Goal: Find specific page/section: Find specific page/section

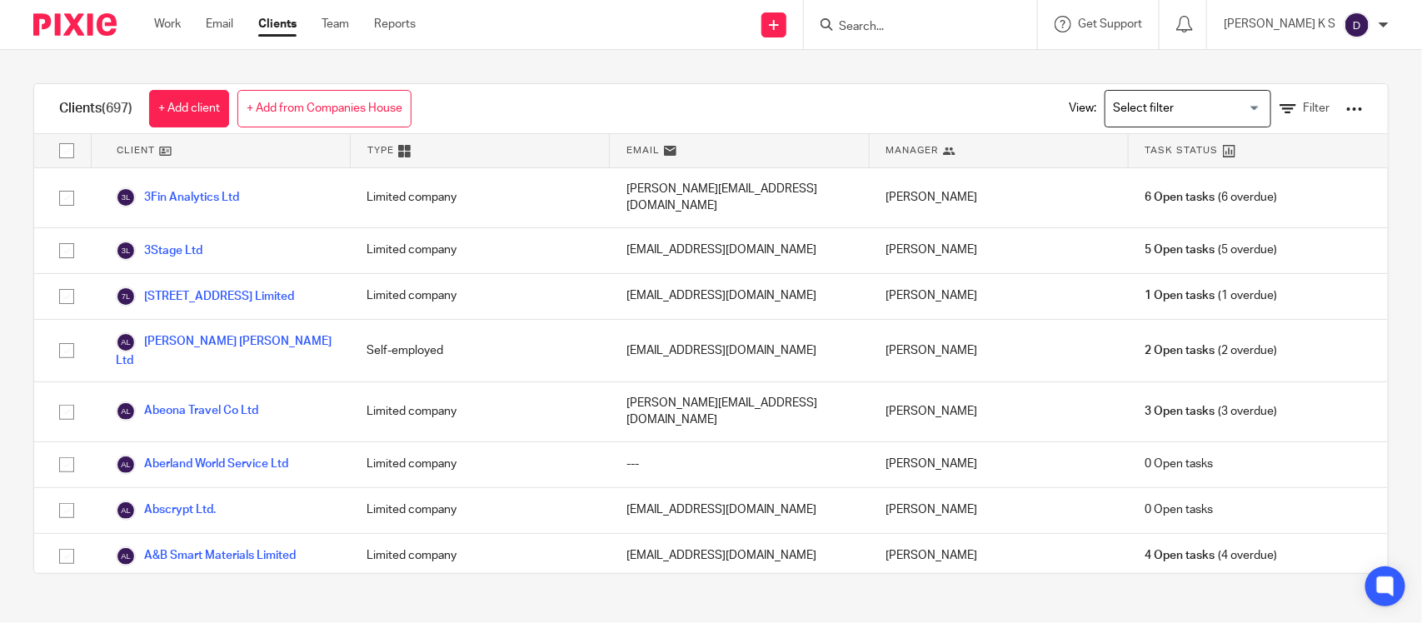
click at [896, 26] on input "Search" at bounding box center [912, 27] width 150 height 15
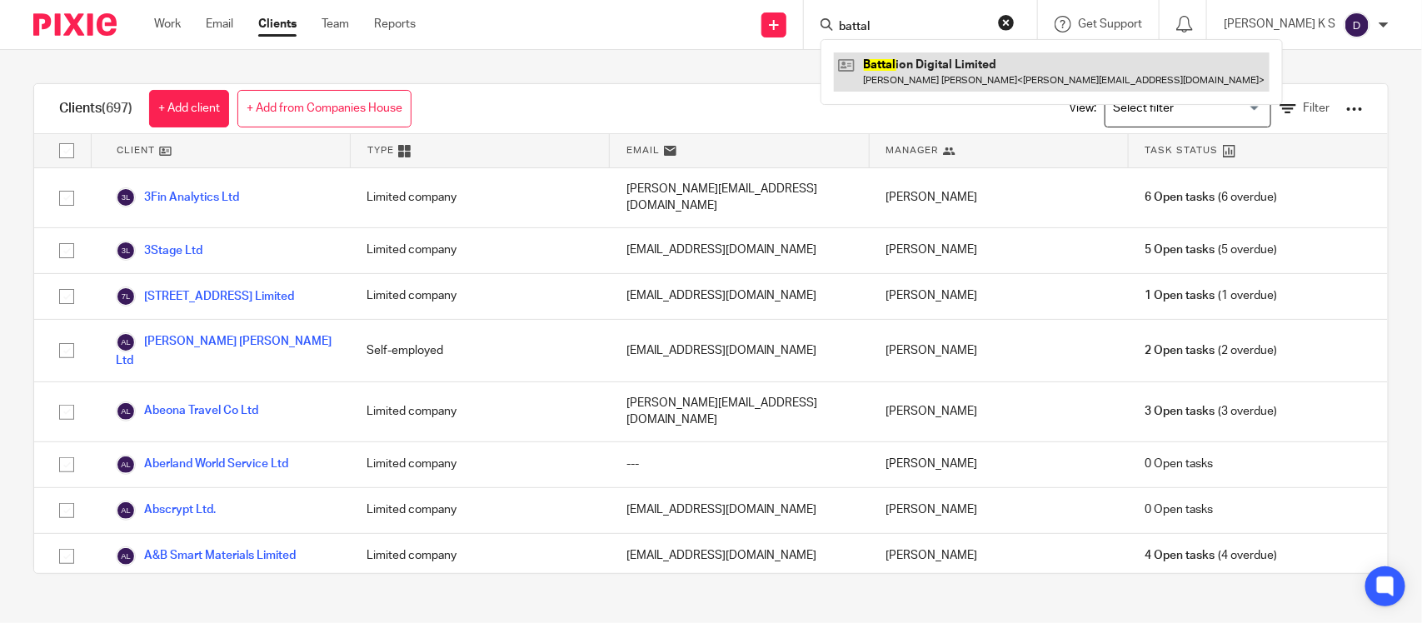
type input "battal"
click at [971, 60] on link at bounding box center [1052, 71] width 436 height 38
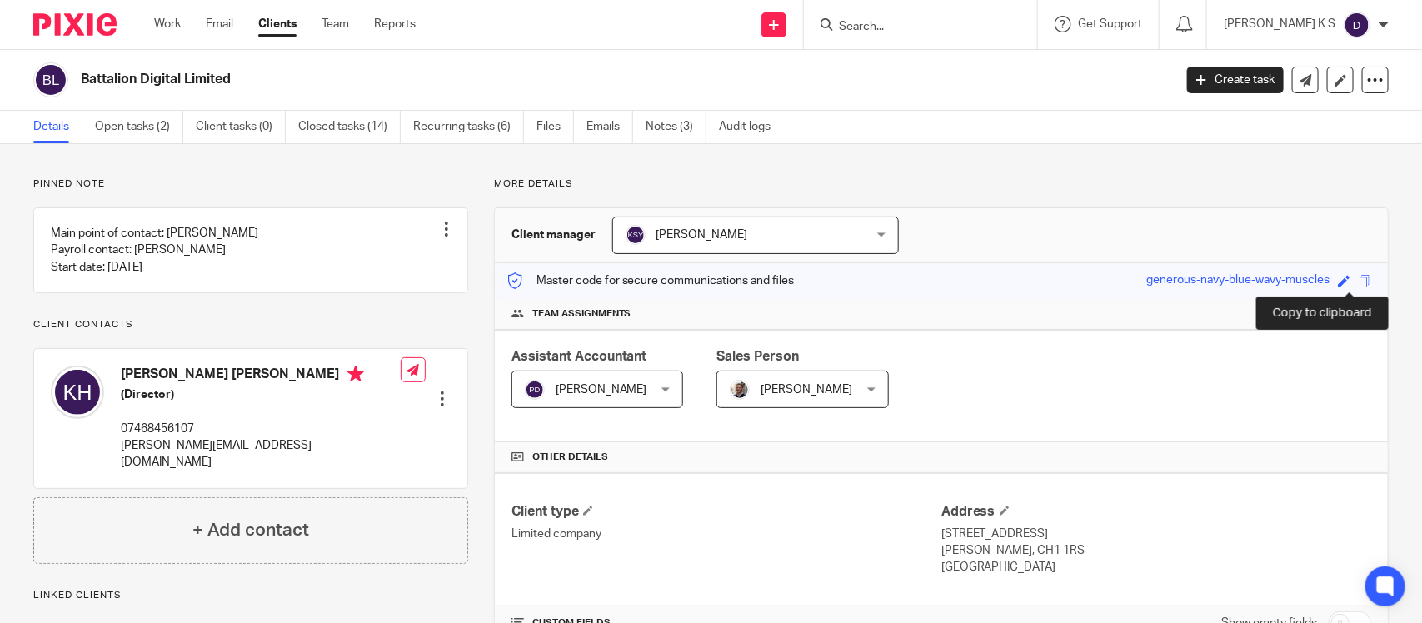
click at [1359, 279] on span at bounding box center [1365, 281] width 12 height 12
click at [1359, 277] on span at bounding box center [1365, 281] width 12 height 12
